Goal: Task Accomplishment & Management: Manage account settings

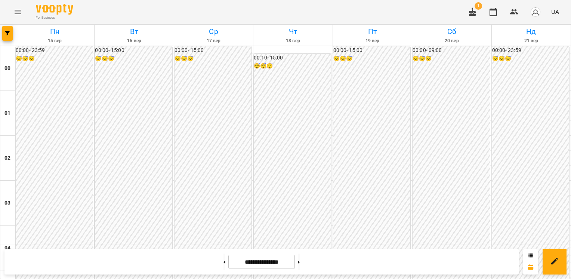
scroll to position [374, 0]
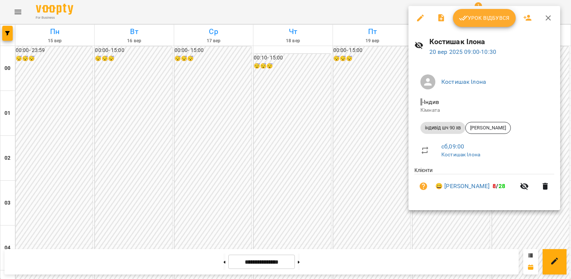
click at [486, 16] on span "Урок відбувся" at bounding box center [484, 17] width 51 height 9
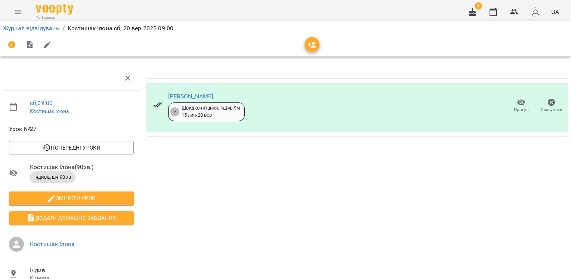
click at [514, 108] on span "Прогул" at bounding box center [521, 109] width 15 height 6
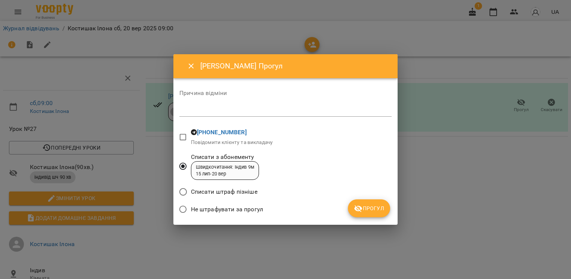
click at [259, 119] on div "Причина відміни *" at bounding box center [285, 105] width 212 height 30
click at [263, 116] on div "*" at bounding box center [285, 111] width 212 height 12
type textarea "*******"
click at [371, 212] on span "Прогул" at bounding box center [369, 208] width 30 height 9
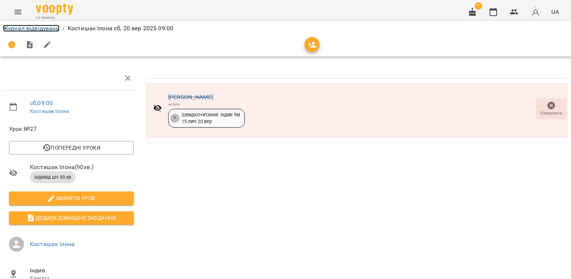
click at [45, 28] on link "Журнал відвідувань" at bounding box center [31, 28] width 56 height 7
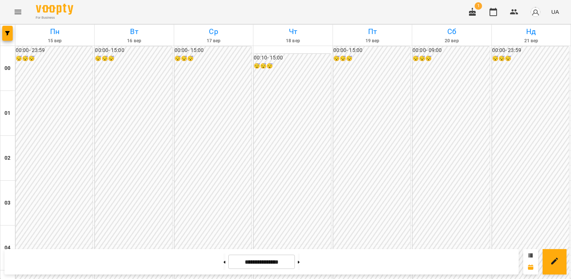
scroll to position [560, 0]
